Goal: Task Accomplishment & Management: Use online tool/utility

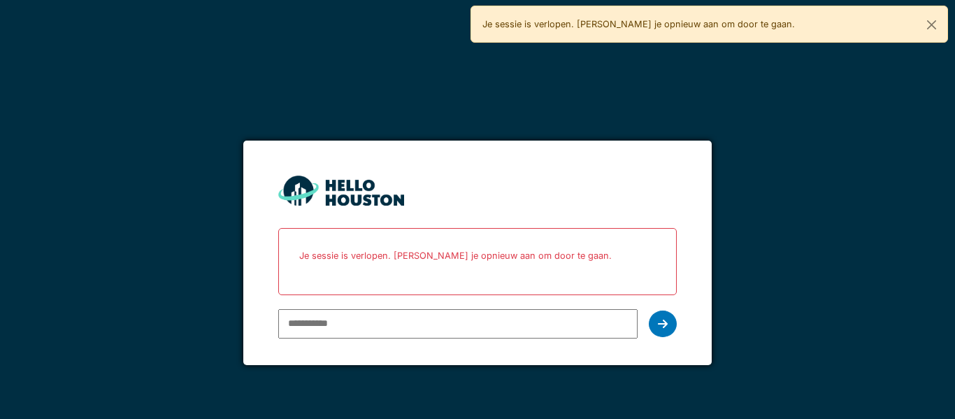
type input "**********"
click at [669, 322] on div at bounding box center [663, 324] width 28 height 27
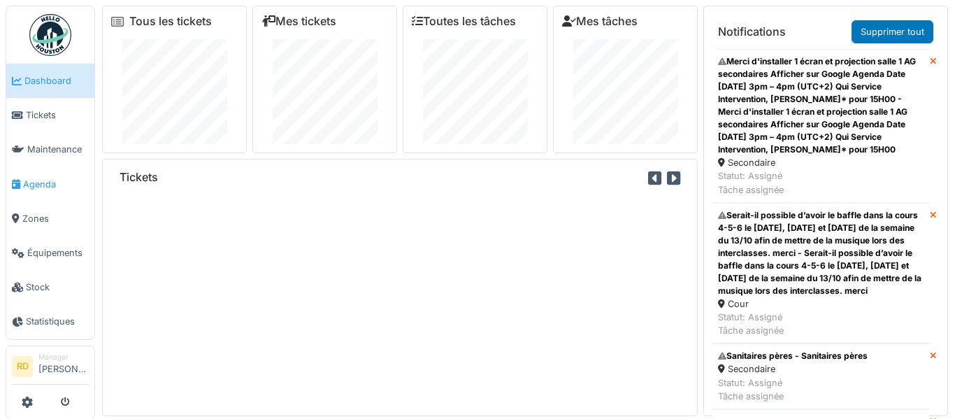
click at [46, 185] on span "Agenda" at bounding box center [56, 184] width 66 height 13
click at [45, 190] on span "Agenda" at bounding box center [56, 184] width 66 height 13
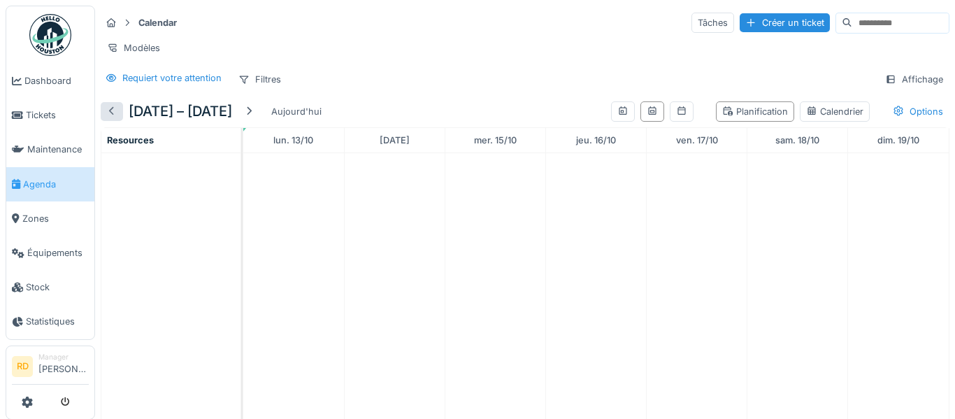
click at [110, 118] on div at bounding box center [111, 111] width 11 height 13
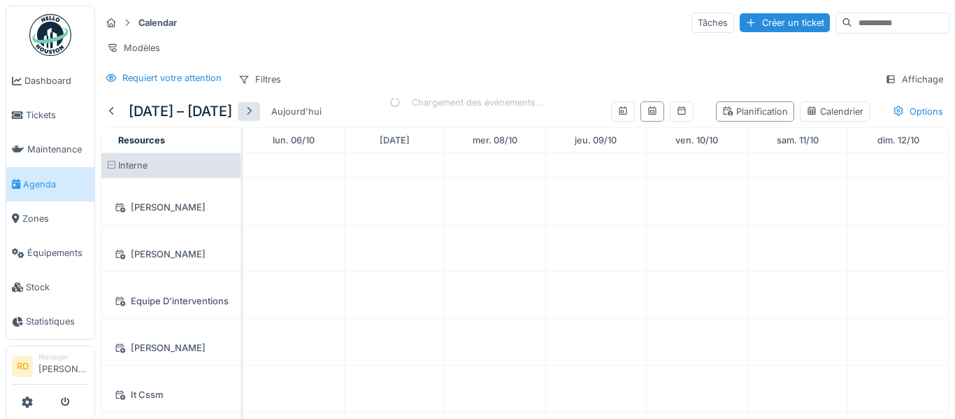
click at [253, 111] on div at bounding box center [248, 111] width 11 height 13
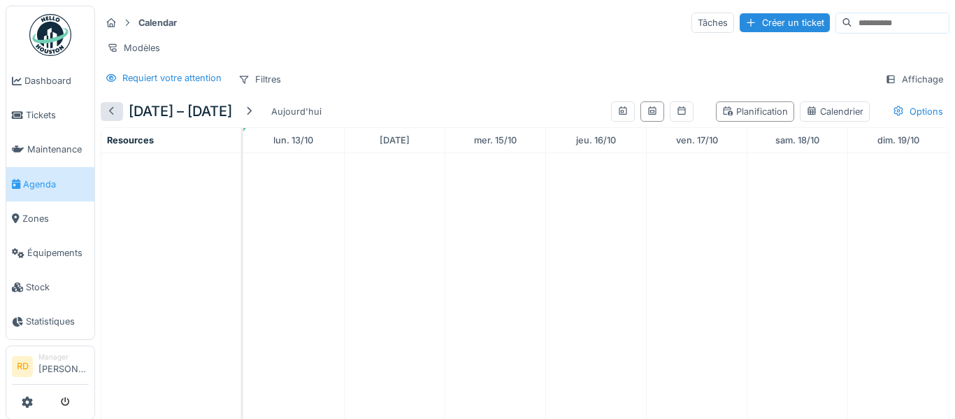
click at [112, 112] on div at bounding box center [111, 111] width 11 height 13
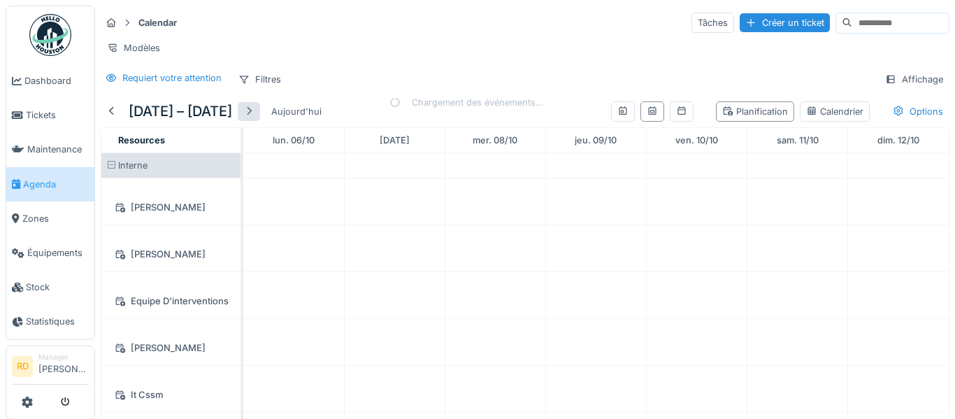
click at [251, 115] on div at bounding box center [248, 111] width 11 height 13
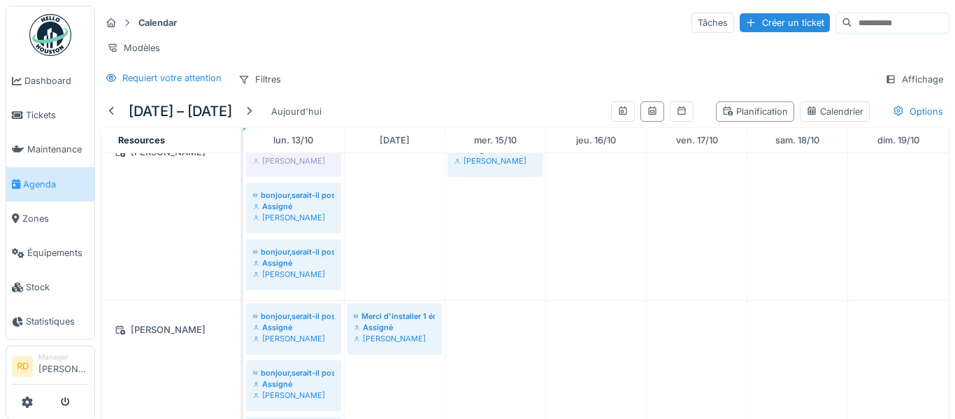
scroll to position [483, 0]
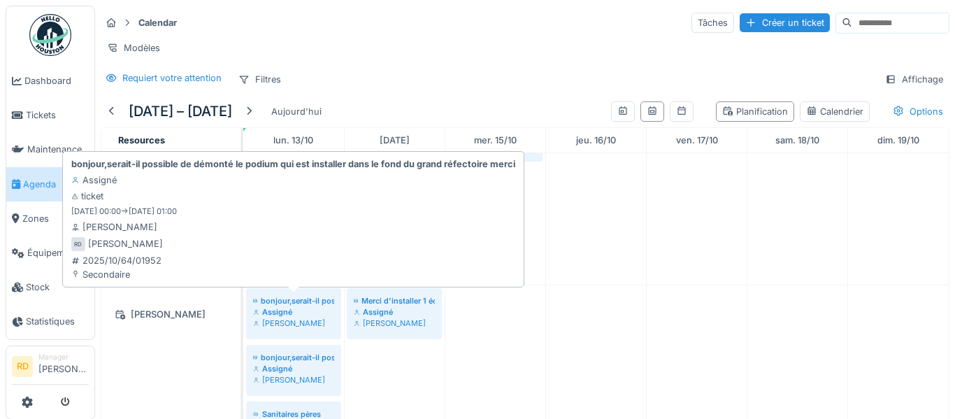
click at [292, 327] on div "[PERSON_NAME]" at bounding box center [293, 323] width 81 height 11
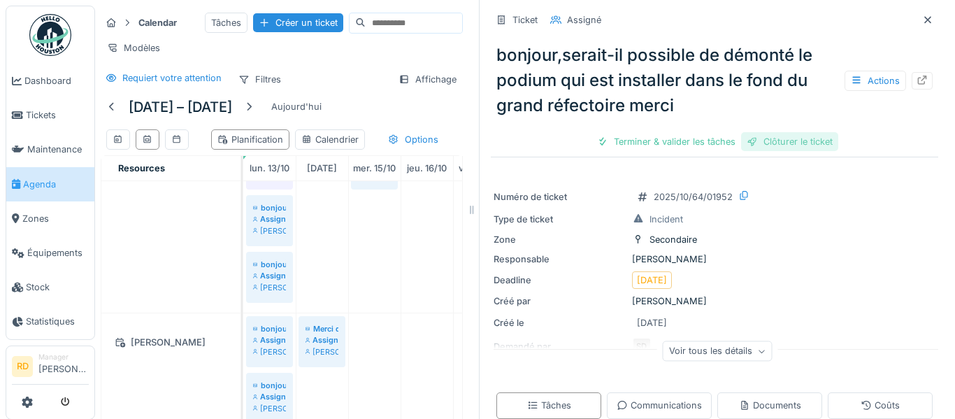
click at [804, 142] on div "Clôturer le ticket" at bounding box center [789, 141] width 97 height 19
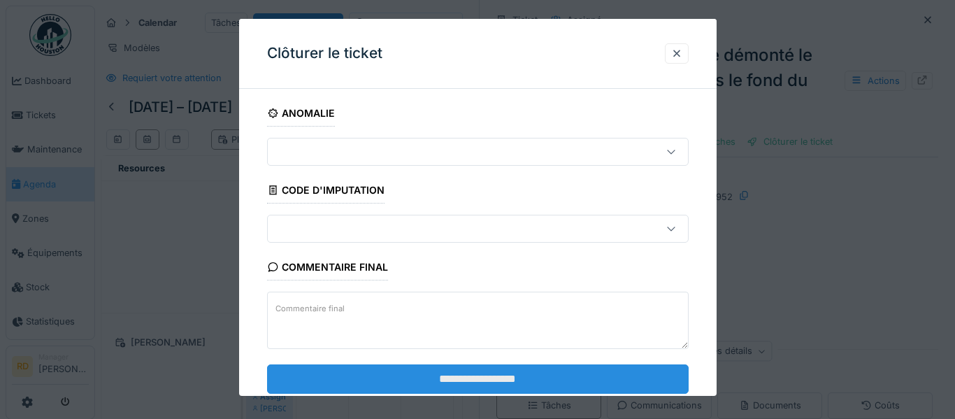
click at [436, 373] on input "**********" at bounding box center [478, 378] width 422 height 29
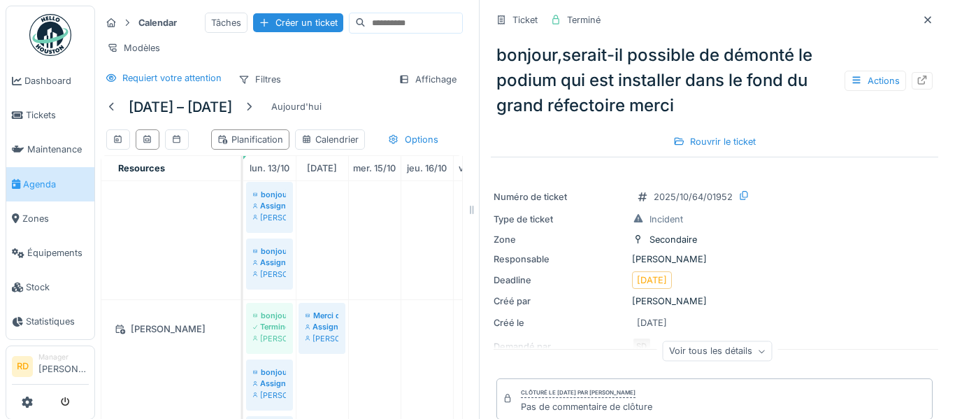
scroll to position [497, 0]
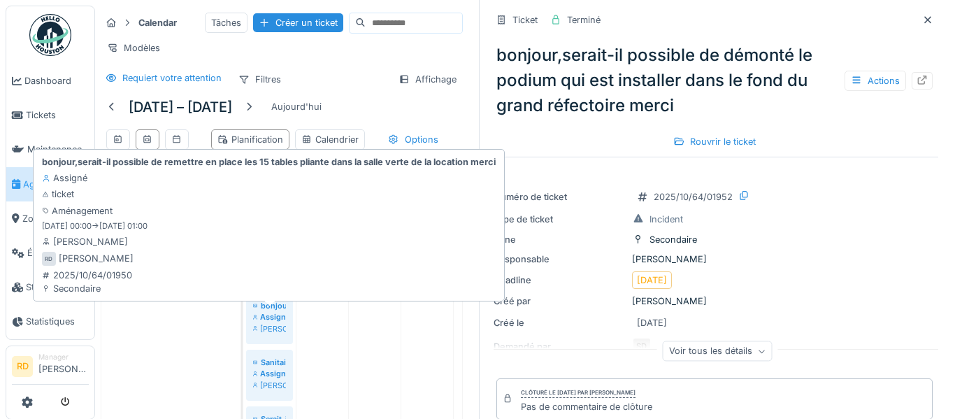
click at [271, 334] on div "[PERSON_NAME]" at bounding box center [269, 328] width 33 height 11
